Goal: Information Seeking & Learning: Compare options

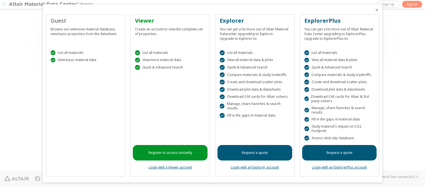
click at [374, 10] on icon "Close" at bounding box center [376, 10] width 4 height 4
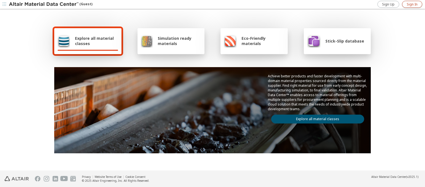
click at [412, 4] on span "Sign In" at bounding box center [411, 4] width 11 height 4
click at [44, 4] on img at bounding box center [44, 5] width 70 height 6
click at [94, 41] on span "Explore all material classes" at bounding box center [96, 41] width 43 height 11
click at [315, 118] on link "Explore all material classes" at bounding box center [317, 119] width 93 height 9
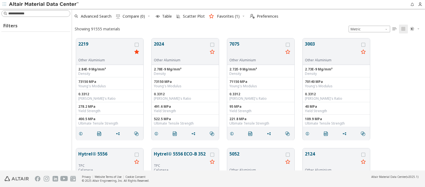
scroll to position [132, 348]
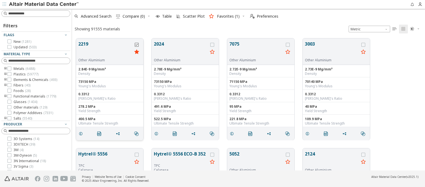
click at [137, 45] on icon "grid" at bounding box center [137, 45] width 4 height 4
click at [213, 45] on icon "grid" at bounding box center [212, 45] width 4 height 4
click at [134, 16] on span "Compare (2)" at bounding box center [133, 16] width 22 height 4
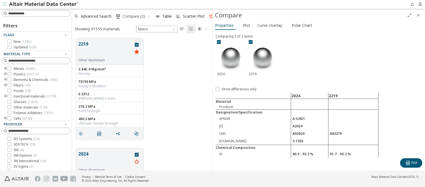
scroll to position [132, 136]
click at [269, 25] on span "Curve Overlay" at bounding box center [269, 25] width 25 height 9
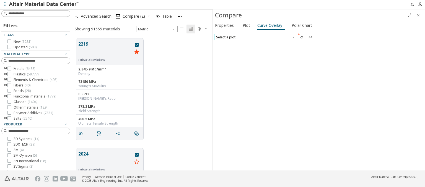
click at [255, 37] on span "Select a plot" at bounding box center [255, 37] width 83 height 7
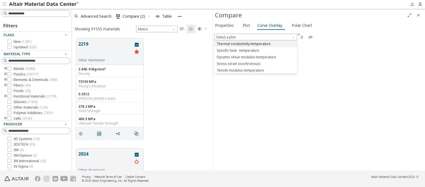
click at [255, 43] on span "Thermal conductivity-temperature" at bounding box center [243, 44] width 54 height 4
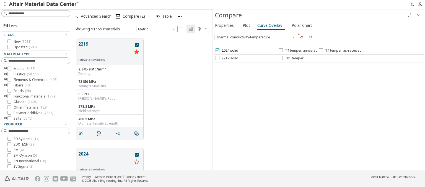
click at [226, 51] on span "2024 solid" at bounding box center [229, 50] width 17 height 4
click at [297, 51] on span "T4 temper, annealed" at bounding box center [301, 50] width 33 height 4
click at [339, 51] on span "T4 temper, as-received" at bounding box center [343, 50] width 36 height 4
click at [226, 58] on span "2219 solid" at bounding box center [229, 58] width 17 height 4
click at [291, 58] on span "T81 temper" at bounding box center [294, 58] width 19 height 4
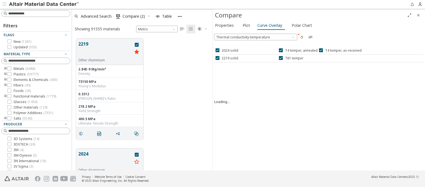
click at [418, 15] on icon "Close" at bounding box center [418, 15] width 4 height 4
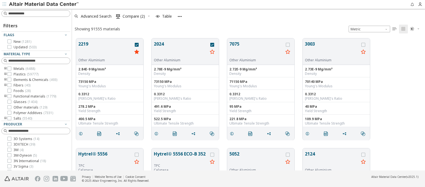
scroll to position [132, 348]
